Goal: Navigation & Orientation: Find specific page/section

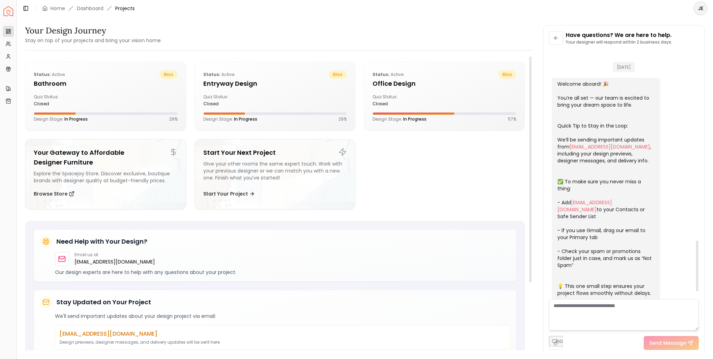
scroll to position [926, 0]
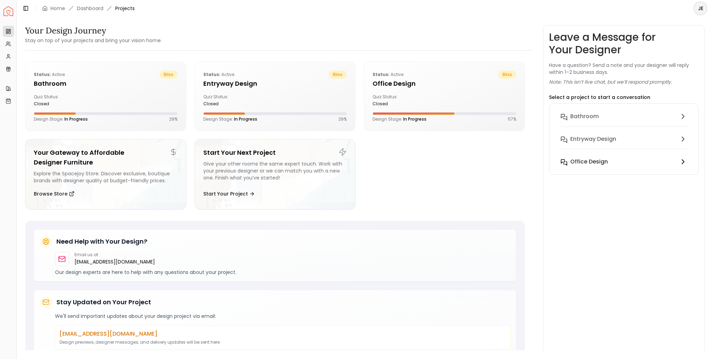
click at [598, 166] on button "Office design" at bounding box center [624, 162] width 138 height 14
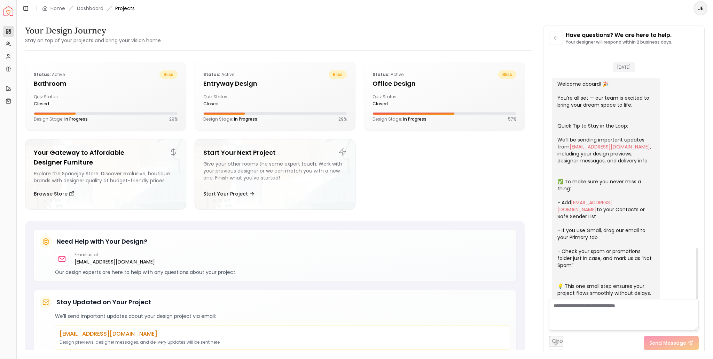
scroll to position [963, 0]
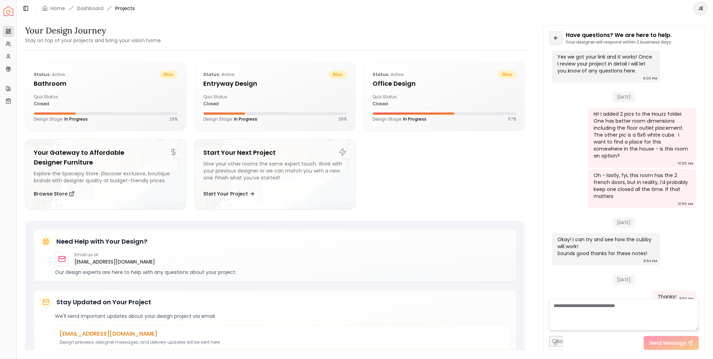
click at [556, 38] on icon at bounding box center [555, 38] width 3 height 0
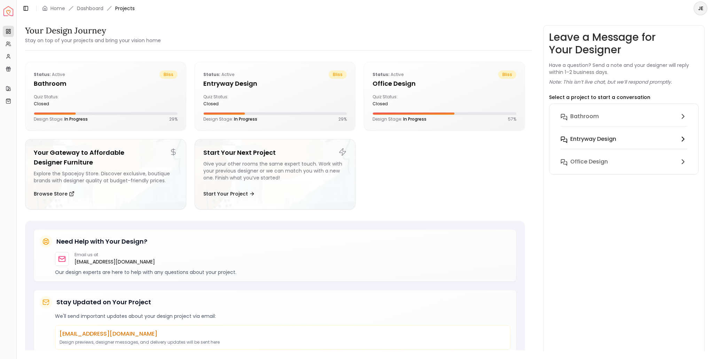
click at [601, 141] on h6 "entryway design" at bounding box center [593, 139] width 46 height 8
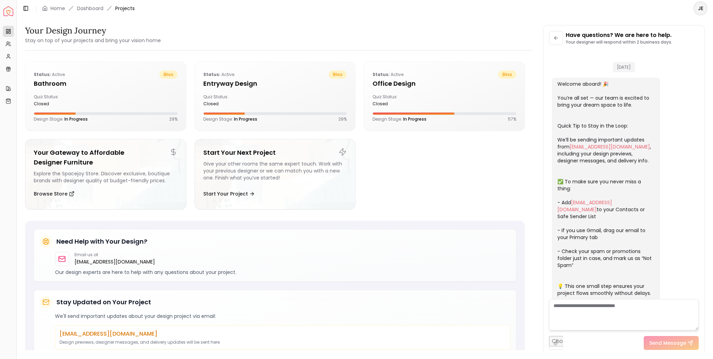
scroll to position [65, 0]
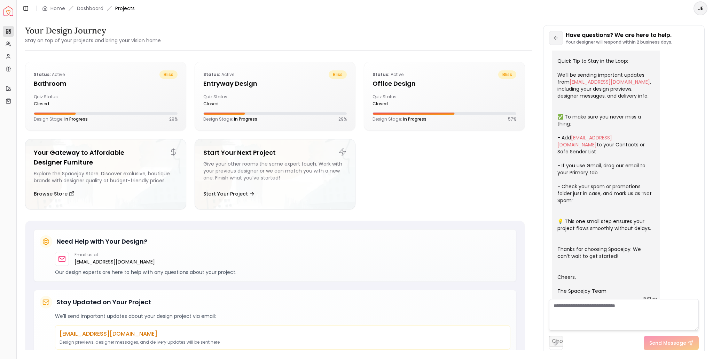
click at [559, 40] on button at bounding box center [556, 38] width 14 height 14
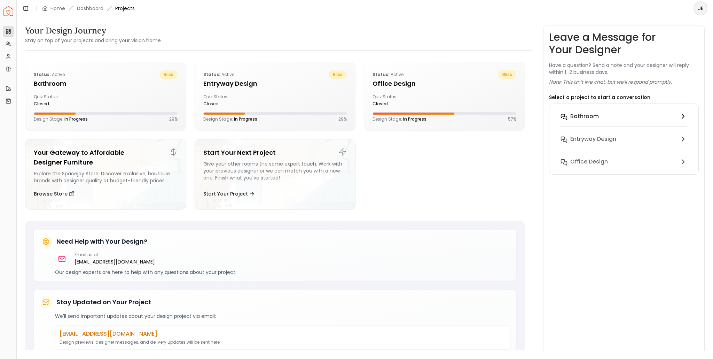
click at [593, 114] on h6 "Bathroom" at bounding box center [584, 116] width 29 height 8
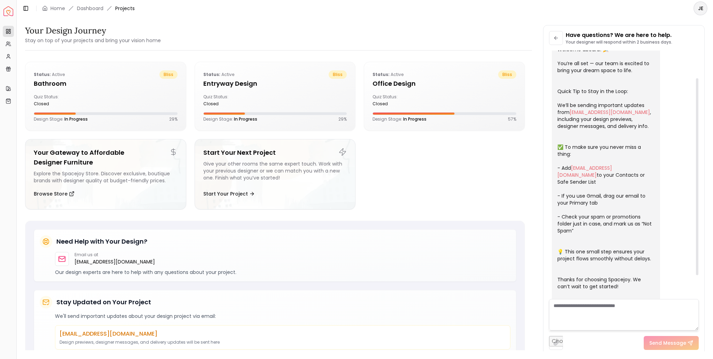
scroll to position [0, 0]
